Goal: Information Seeking & Learning: Learn about a topic

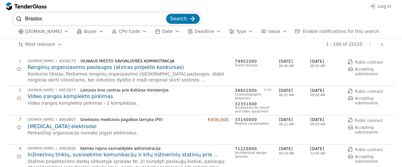
type input "Brastos"
click at [190, 18] on div "submit" at bounding box center [192, 19] width 25 height 25
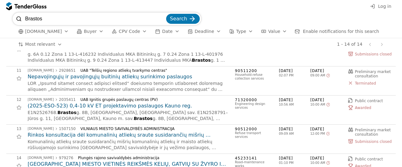
scroll to position [314, 0]
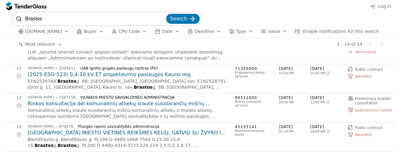
click at [78, 18] on input "Brastos" at bounding box center [95, 19] width 140 height 13
type input "Brastos 5"
click at [166, 14] on button "Search" at bounding box center [183, 19] width 34 height 10
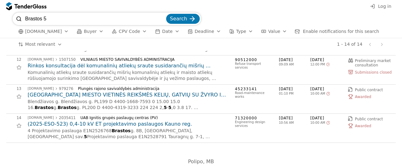
scroll to position [325, 0]
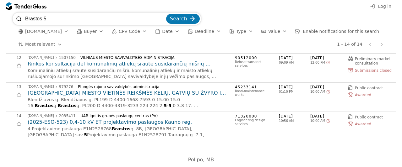
drag, startPoint x: 66, startPoint y: 19, endPoint x: 23, endPoint y: 19, distance: 42.7
click at [24, 19] on div "Brastos 5 Search" at bounding box center [107, 19] width 189 height 13
paste input "MNP Technologijos"
type input "MNP Technologijos"
click at [178, 19] on span "Search" at bounding box center [178, 19] width 17 height 6
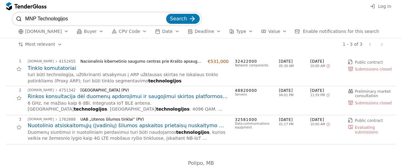
click at [59, 30] on div "button" at bounding box center [66, 31] width 18 height 16
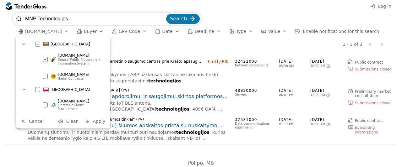
click at [59, 59] on span "Central Public Procurement Information System" at bounding box center [80, 61] width 44 height 7
click at [68, 60] on span "Central Public Procurement Information System" at bounding box center [80, 61] width 44 height 7
click at [138, 54] on div "1 viesiejipirkimai.lt 4152455 Nacionalinis kibernetinio saugumo centras prie Kr…" at bounding box center [201, 101] width 390 height 100
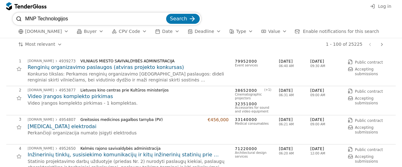
type input "MNP Technologijos"
click at [169, 31] on div "button" at bounding box center [177, 31] width 18 height 16
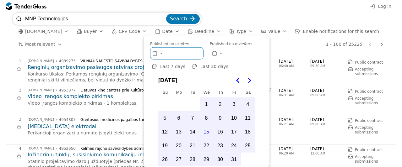
click at [235, 81] on icon "Go to the Previous Month" at bounding box center [238, 81] width 8 height 8
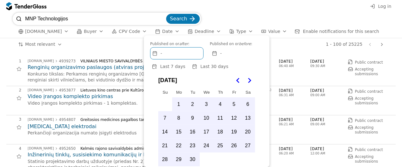
click at [235, 81] on icon "Go to the Previous Month" at bounding box center [238, 81] width 8 height 8
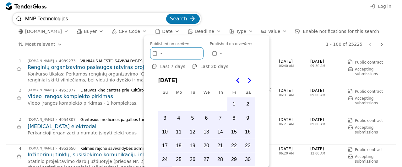
click at [235, 81] on icon "Go to the Previous Month" at bounding box center [238, 81] width 8 height 8
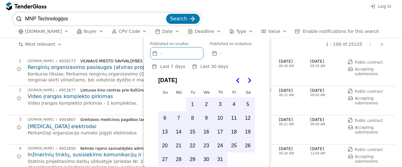
click at [235, 81] on icon "Go to the Previous Month" at bounding box center [238, 81] width 8 height 8
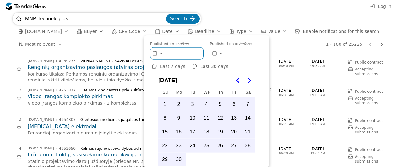
click at [235, 81] on icon "Go to the Previous Month" at bounding box center [238, 81] width 8 height 8
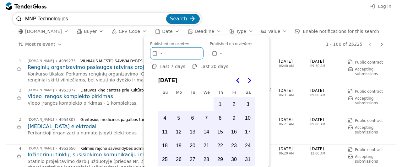
click at [235, 81] on icon "Go to the Previous Month" at bounding box center [238, 81] width 8 height 8
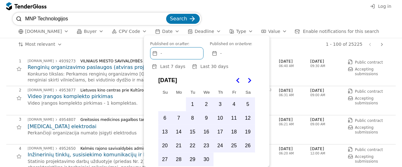
click at [235, 81] on icon "Go to the Previous Month" at bounding box center [238, 81] width 8 height 8
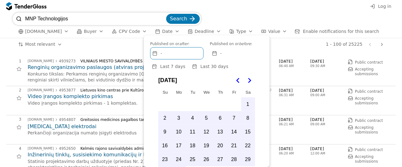
click at [235, 81] on icon "Go to the Previous Month" at bounding box center [238, 81] width 8 height 8
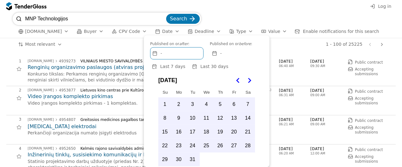
click at [251, 81] on icon "Go to the Next Month" at bounding box center [250, 81] width 8 height 8
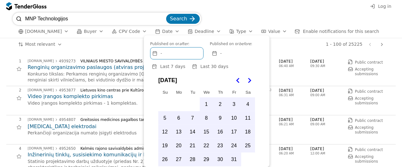
click at [206, 105] on button "1" at bounding box center [206, 104] width 13 height 13
click at [223, 56] on div "-" at bounding box center [236, 54] width 53 height 12
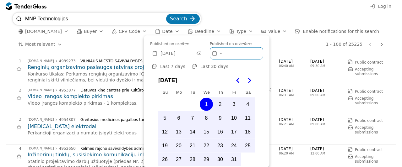
click at [249, 80] on icon "Go to the Next Month" at bounding box center [250, 81] width 8 height 8
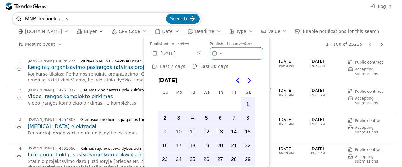
click at [249, 80] on icon "Go to the Next Month" at bounding box center [250, 81] width 8 height 8
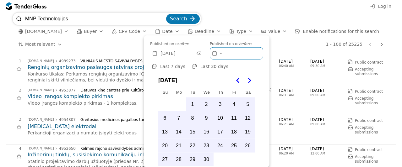
click at [249, 80] on icon "Go to the Next Month" at bounding box center [250, 81] width 8 height 8
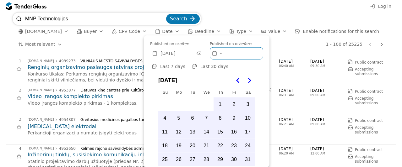
click at [249, 80] on icon "Go to the Next Month" at bounding box center [250, 81] width 8 height 8
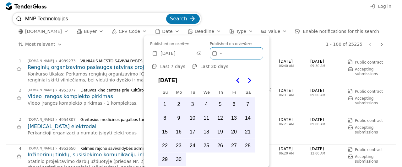
click at [249, 80] on icon "Go to the Next Month" at bounding box center [250, 81] width 8 height 8
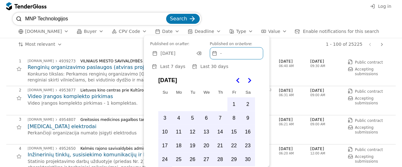
click at [249, 80] on icon "Go to the Next Month" at bounding box center [250, 81] width 8 height 8
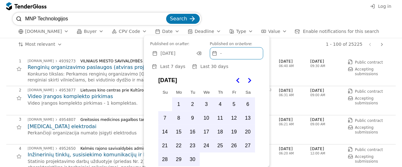
click at [249, 80] on icon "Go to the Next Month" at bounding box center [250, 81] width 8 height 8
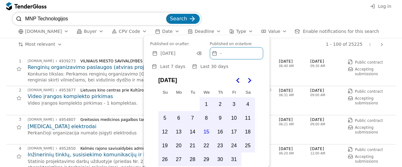
click at [209, 130] on button "15" at bounding box center [206, 132] width 13 height 13
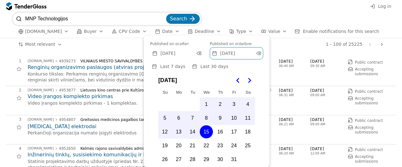
click at [204, 132] on button "15" at bounding box center [206, 132] width 13 height 13
click at [203, 66] on span "Last 30 days" at bounding box center [214, 66] width 28 height 5
click at [133, 91] on div "Lietuvos kino centras prie Kultūros ministerijos" at bounding box center [151, 90] width 143 height 4
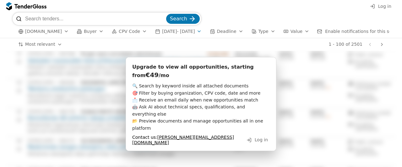
scroll to position [1068, 0]
